Goal: Communication & Community: Answer question/provide support

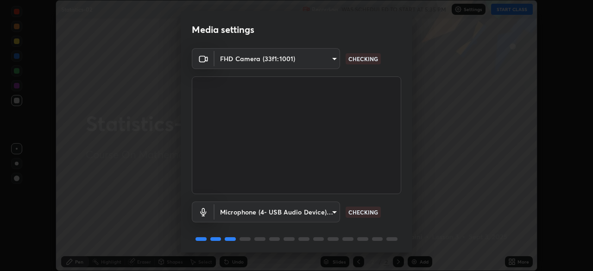
scroll to position [33, 0]
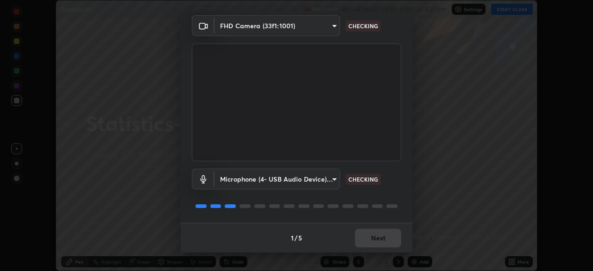
click at [335, 179] on body "Erase all Statistics-02 Recording WAS SCHEDULED TO START AT 5:35 PM Settings ST…" at bounding box center [296, 135] width 593 height 271
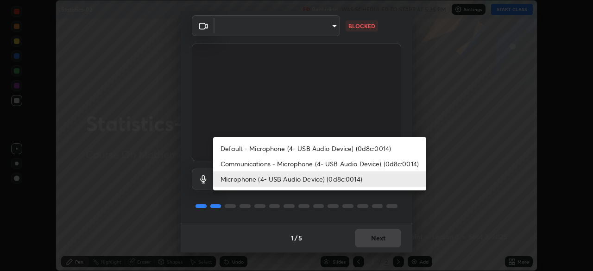
click at [358, 163] on li "Communications - Microphone (4- USB Audio Device) (0d8c:0014)" at bounding box center [319, 163] width 213 height 15
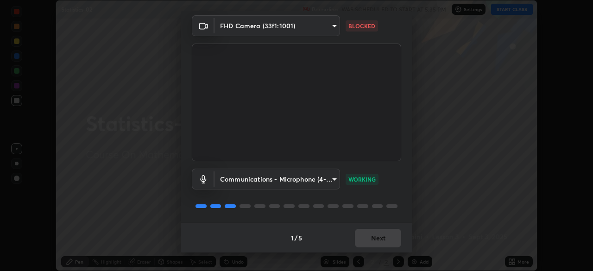
click at [380, 237] on div "1 / 5 Next" at bounding box center [297, 238] width 232 height 30
click at [382, 238] on div "1 / 5 Next" at bounding box center [297, 238] width 232 height 30
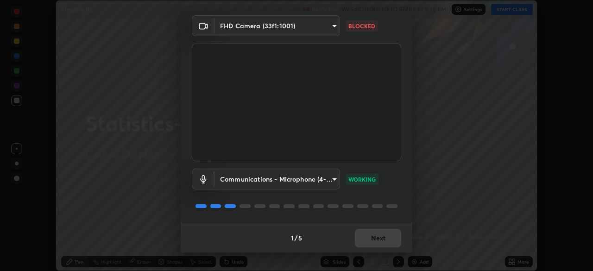
click at [382, 238] on div "1 / 5 Next" at bounding box center [297, 238] width 232 height 30
click at [378, 237] on div "1 / 5 Next" at bounding box center [297, 238] width 232 height 30
click at [333, 176] on body "Erase all Statistics-02 Recording WAS SCHEDULED TO START AT 5:35 PM Settings ST…" at bounding box center [296, 135] width 593 height 271
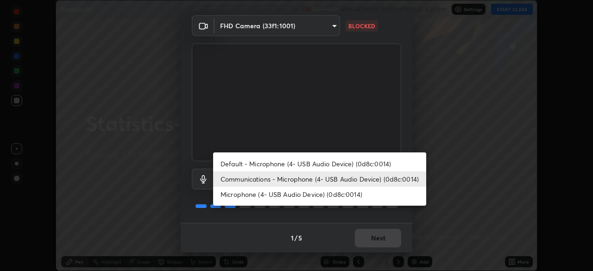
click at [341, 195] on li "Microphone (4- USB Audio Device) (0d8c:0014)" at bounding box center [319, 194] width 213 height 15
type input "5703aaeb4d0c15cad4948f2b0362dbf3bb89da9746edab94ddbe84c2b0537bb1"
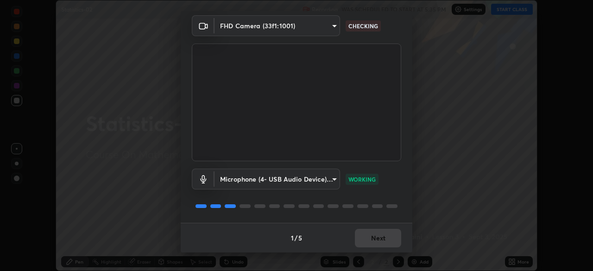
click at [379, 238] on div "1 / 5 Next" at bounding box center [297, 238] width 232 height 30
click at [382, 238] on div "1 / 5 Next" at bounding box center [297, 238] width 232 height 30
click at [383, 238] on button "Next" at bounding box center [378, 238] width 46 height 19
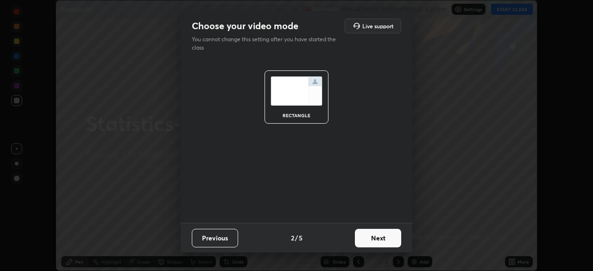
click at [384, 238] on button "Next" at bounding box center [378, 238] width 46 height 19
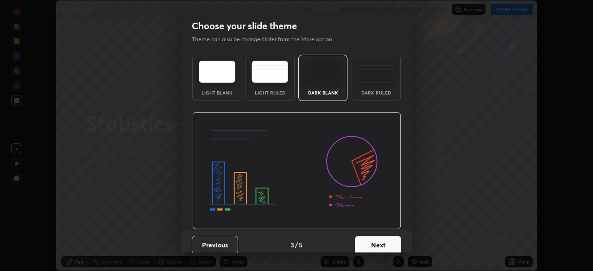
click at [385, 244] on button "Next" at bounding box center [378, 245] width 46 height 19
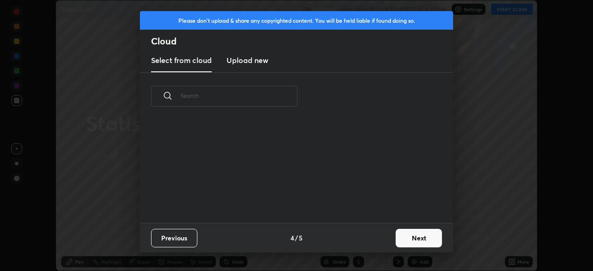
click at [407, 235] on button "Next" at bounding box center [419, 238] width 46 height 19
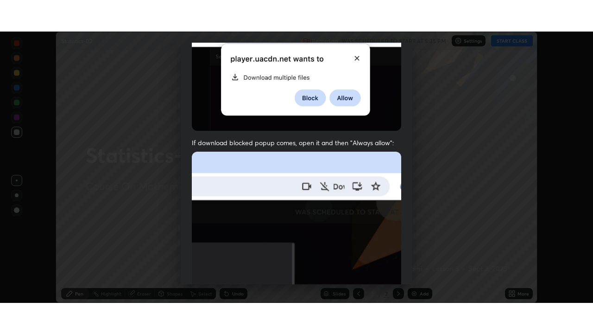
scroll to position [222, 0]
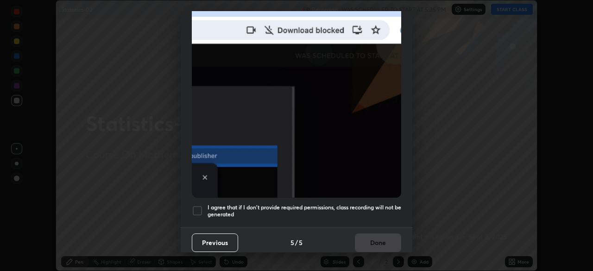
click at [368, 204] on h5 "I agree that if I don't provide required permissions, class recording will not …" at bounding box center [305, 211] width 194 height 14
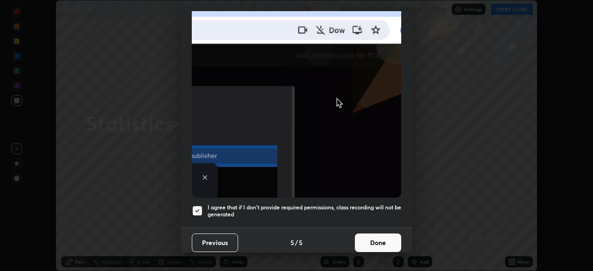
click at [378, 239] on button "Done" at bounding box center [378, 242] width 46 height 19
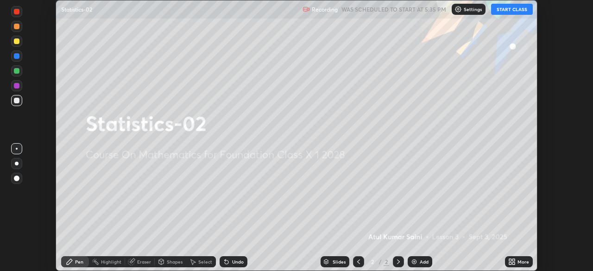
click at [510, 260] on icon at bounding box center [510, 260] width 2 height 2
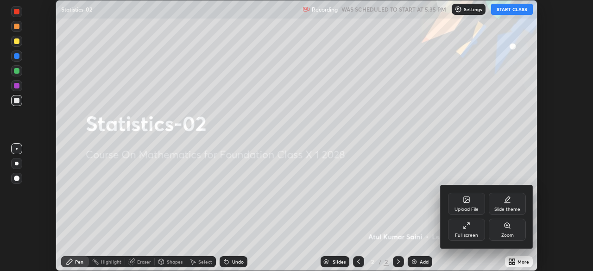
click at [469, 230] on div "Full screen" at bounding box center [466, 230] width 37 height 22
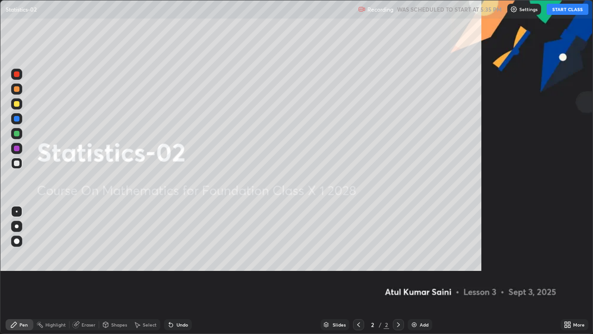
scroll to position [334, 593]
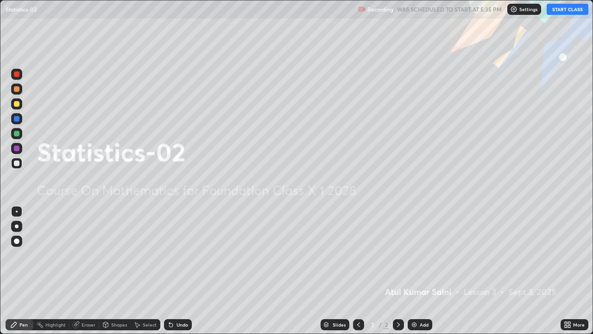
click at [564, 11] on button "START CLASS" at bounding box center [568, 9] width 42 height 11
click at [420, 271] on div "Add" at bounding box center [424, 324] width 9 height 5
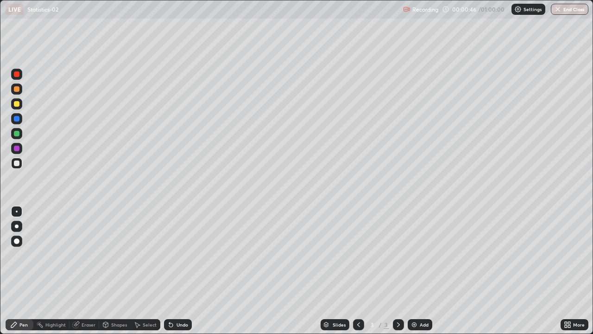
click at [20, 134] on div at bounding box center [16, 133] width 11 height 11
click at [87, 271] on div "Eraser" at bounding box center [89, 324] width 14 height 5
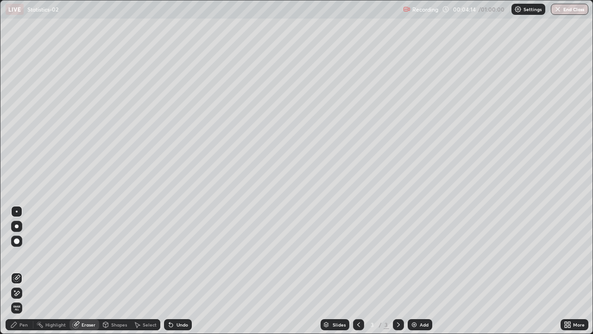
click at [27, 271] on div "Pen" at bounding box center [23, 324] width 8 height 5
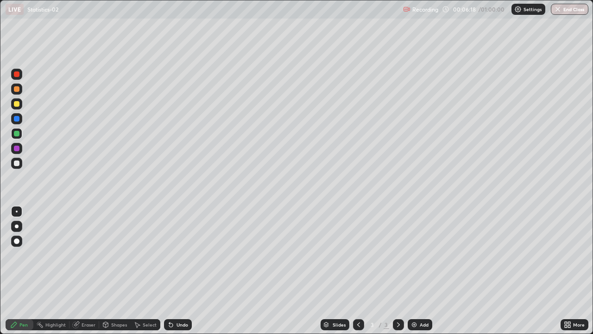
click at [420, 271] on div "Add" at bounding box center [424, 324] width 9 height 5
click at [87, 271] on div "Eraser" at bounding box center [89, 324] width 14 height 5
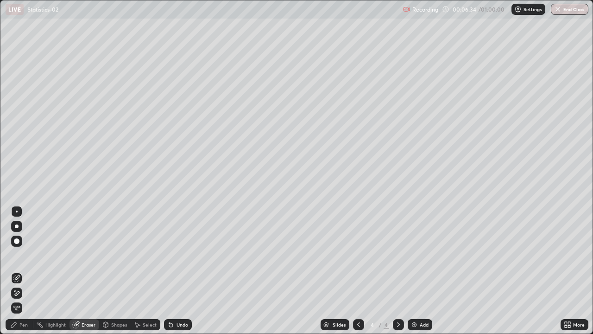
click at [25, 271] on div "Pen" at bounding box center [23, 324] width 8 height 5
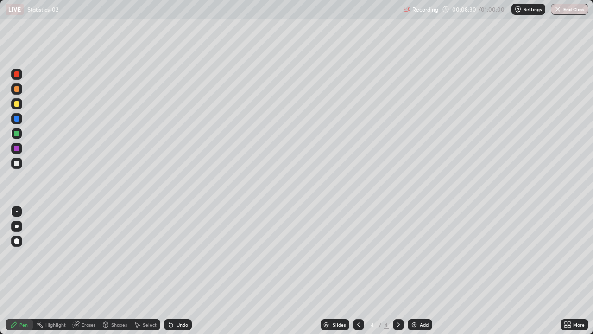
click at [19, 164] on div at bounding box center [17, 163] width 6 height 6
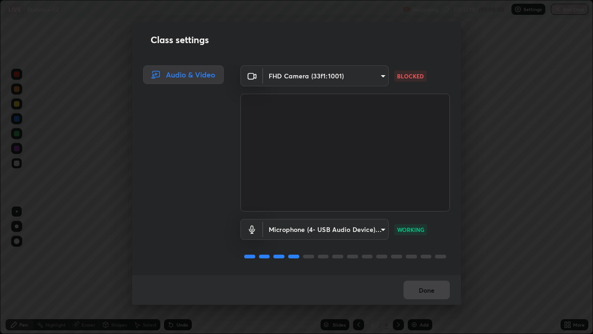
click at [352, 76] on body "Erase all LIVE Statistics-02 Recording 00:12:19 / 01:00:00 Settings End Class S…" at bounding box center [296, 167] width 593 height 334
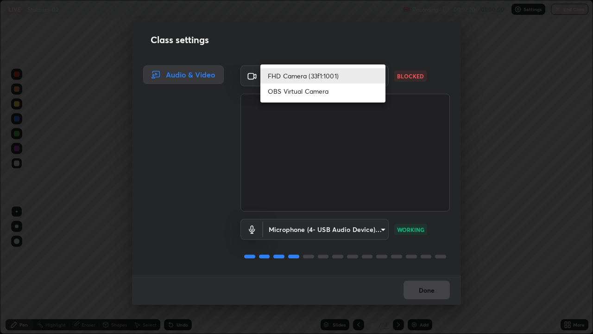
click at [320, 93] on li "OBS Virtual Camera" at bounding box center [322, 90] width 125 height 15
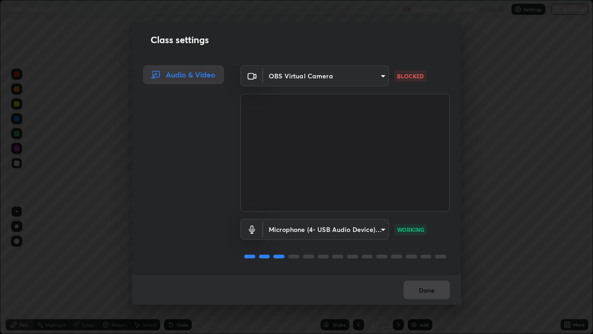
click at [322, 77] on body "Erase all LIVE Statistics-02 Recording 00:12:20 / 01:00:00 Settings End Class S…" at bounding box center [296, 167] width 593 height 334
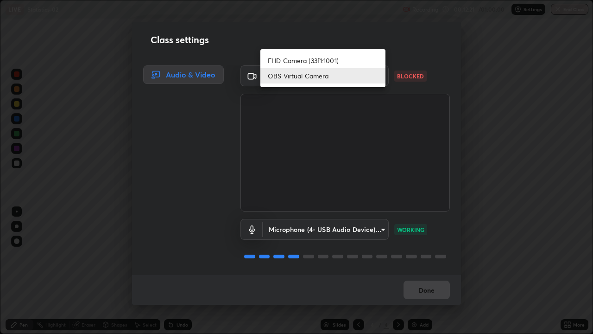
click at [316, 62] on li "FHD Camera (33f1:1001)" at bounding box center [322, 60] width 125 height 15
type input "08983f1033c6a0306837c3f561e1e4be339b15a1507cd566d4dd51936746e4cf"
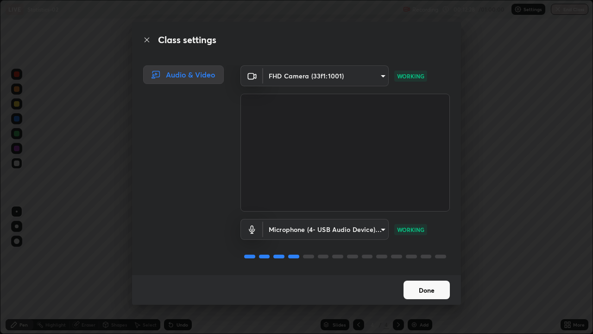
click at [434, 271] on button "Done" at bounding box center [426, 289] width 46 height 19
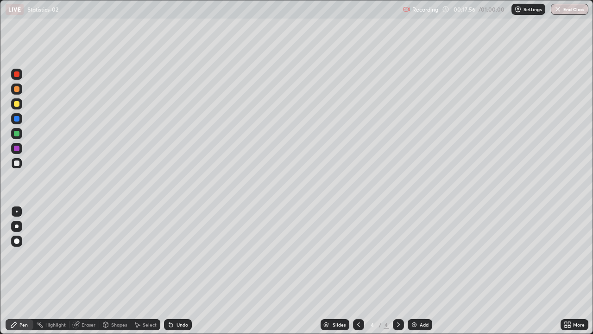
click at [420, 271] on div "Add" at bounding box center [424, 324] width 9 height 5
click at [415, 271] on img at bounding box center [413, 324] width 7 height 7
click at [86, 271] on div "Eraser" at bounding box center [89, 324] width 14 height 5
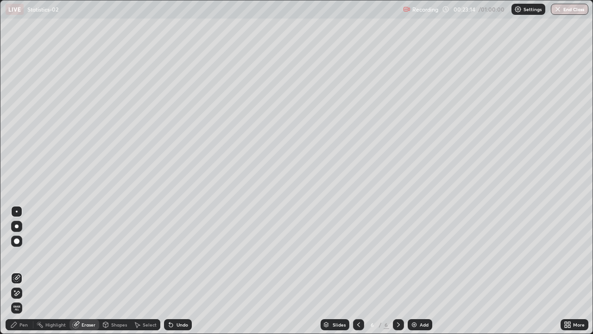
click at [15, 271] on icon at bounding box center [14, 290] width 1 height 1
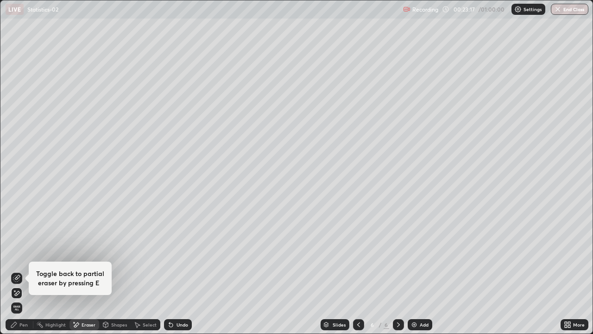
click at [15, 271] on icon at bounding box center [14, 324] width 6 height 6
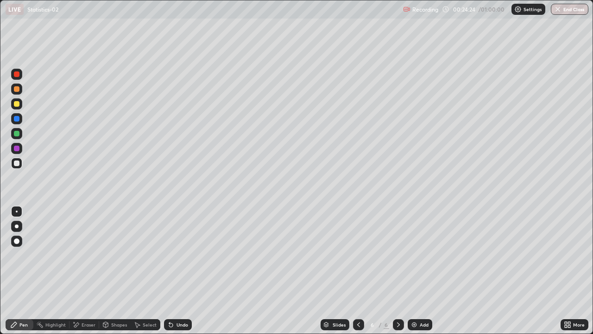
click at [19, 135] on div at bounding box center [17, 134] width 6 height 6
click at [15, 150] on div at bounding box center [17, 148] width 6 height 6
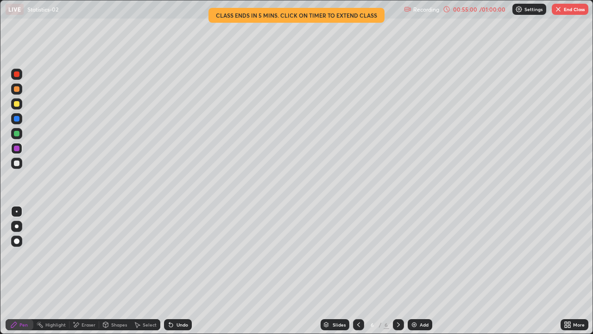
click at [570, 13] on button "End Class" at bounding box center [570, 9] width 37 height 11
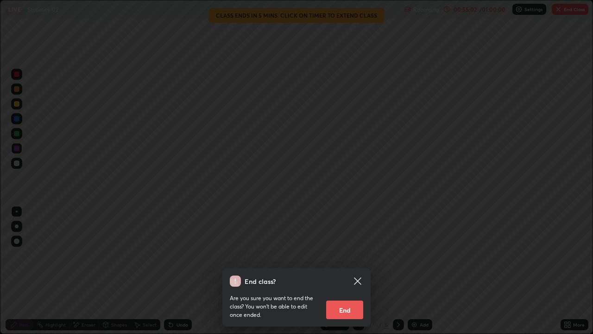
click at [348, 271] on button "End" at bounding box center [344, 309] width 37 height 19
